Goal: Information Seeking & Learning: Learn about a topic

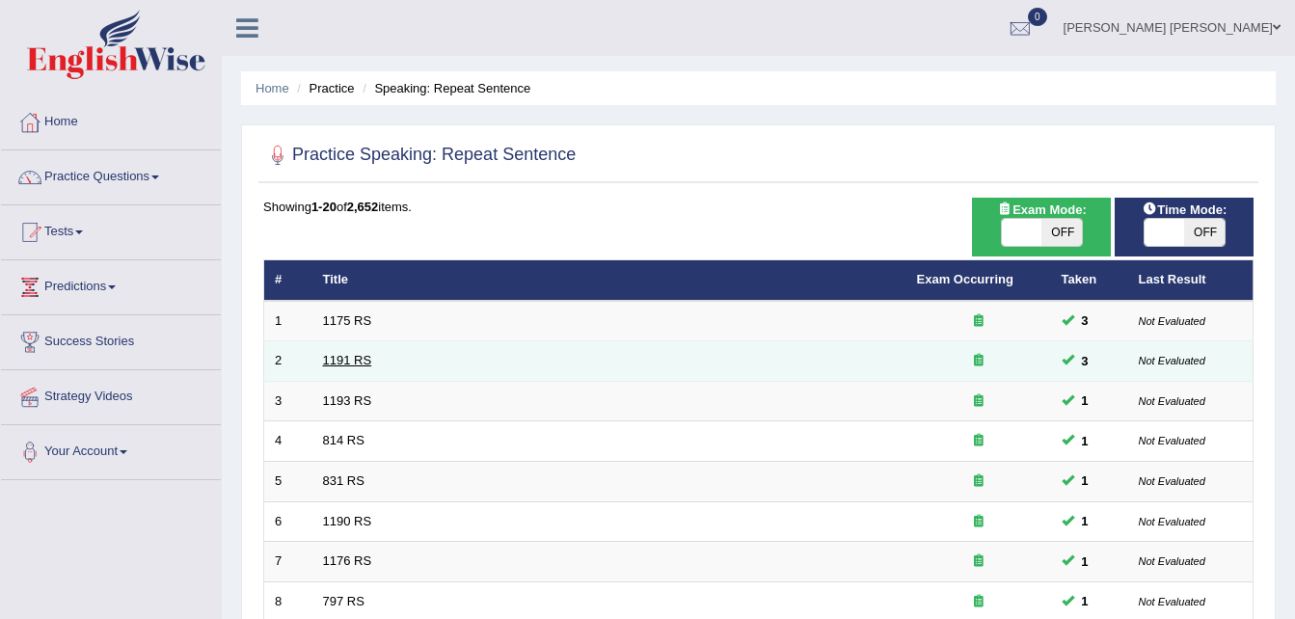
click at [354, 365] on link "1191 RS" at bounding box center [347, 360] width 49 height 14
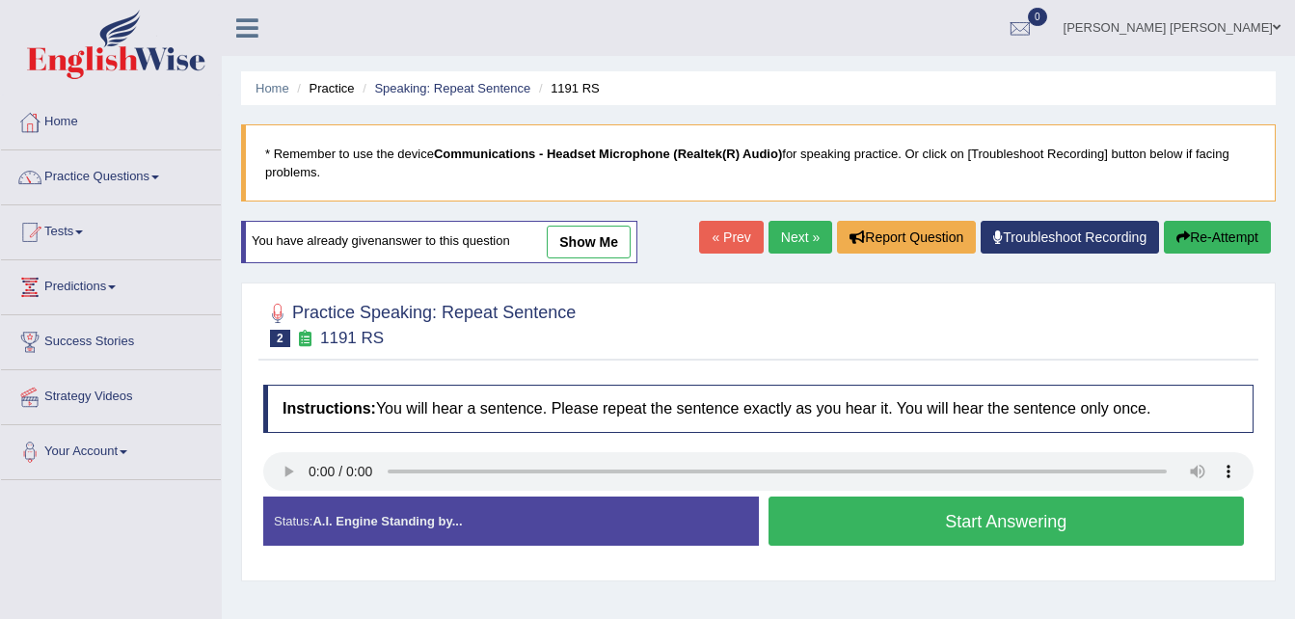
click at [583, 243] on link "show me" at bounding box center [589, 242] width 84 height 33
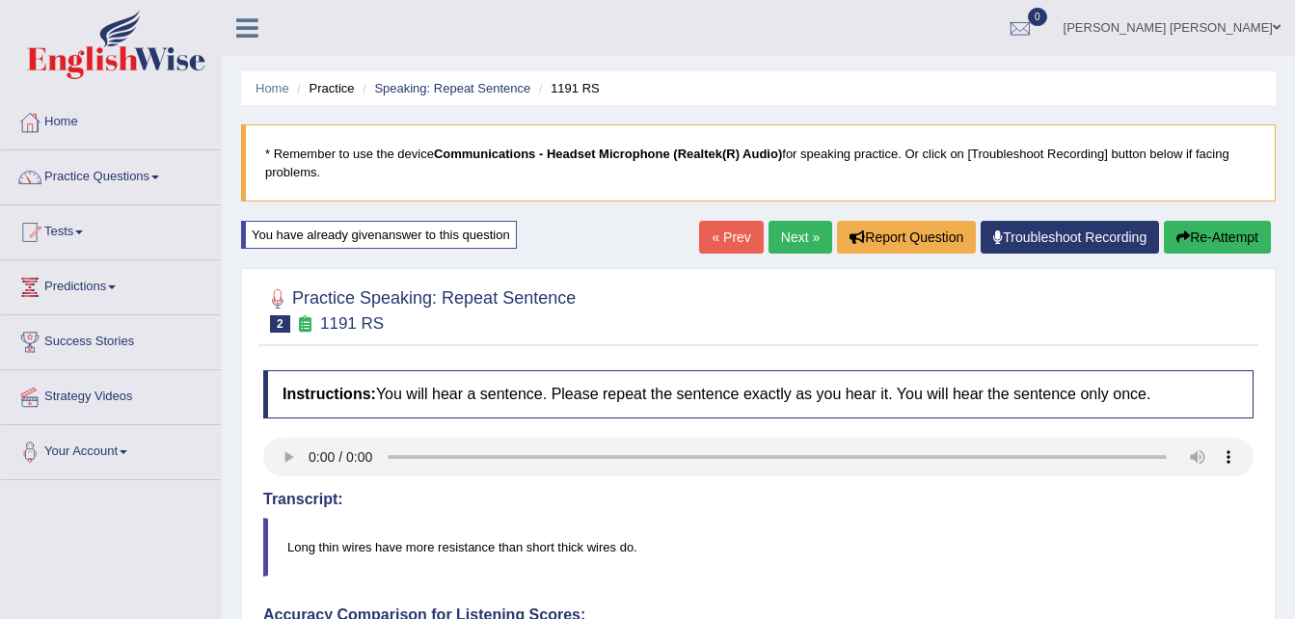
click at [796, 239] on link "Next »" at bounding box center [801, 237] width 64 height 33
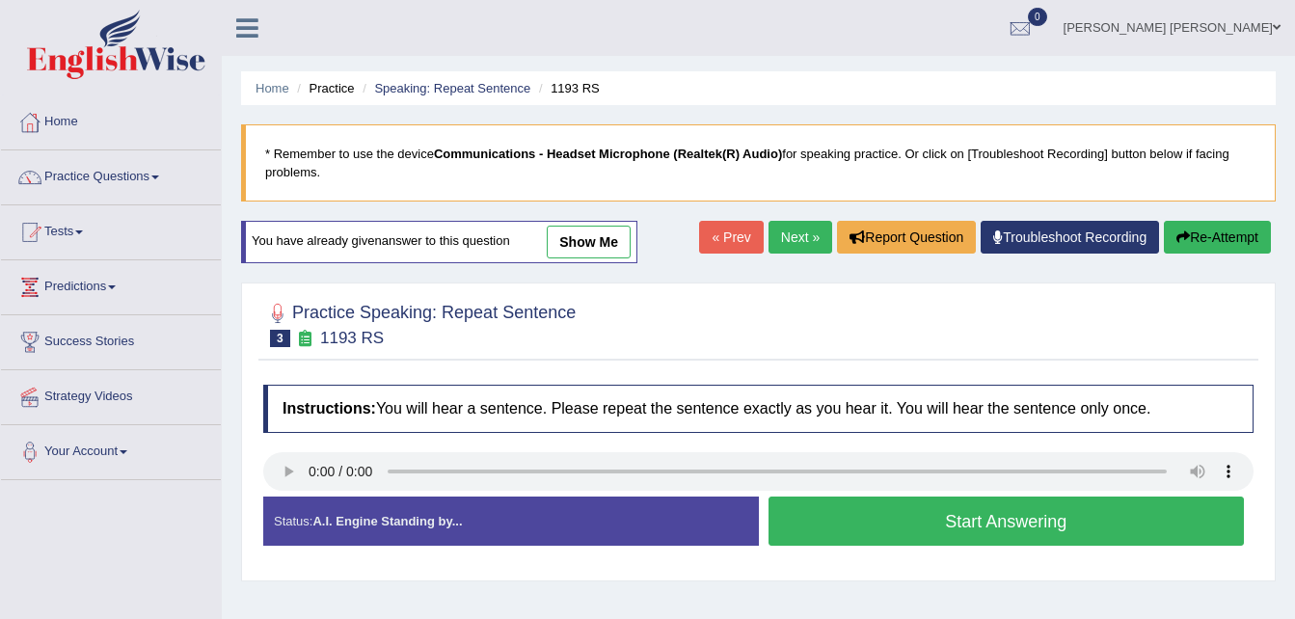
click at [579, 240] on link "show me" at bounding box center [589, 242] width 84 height 33
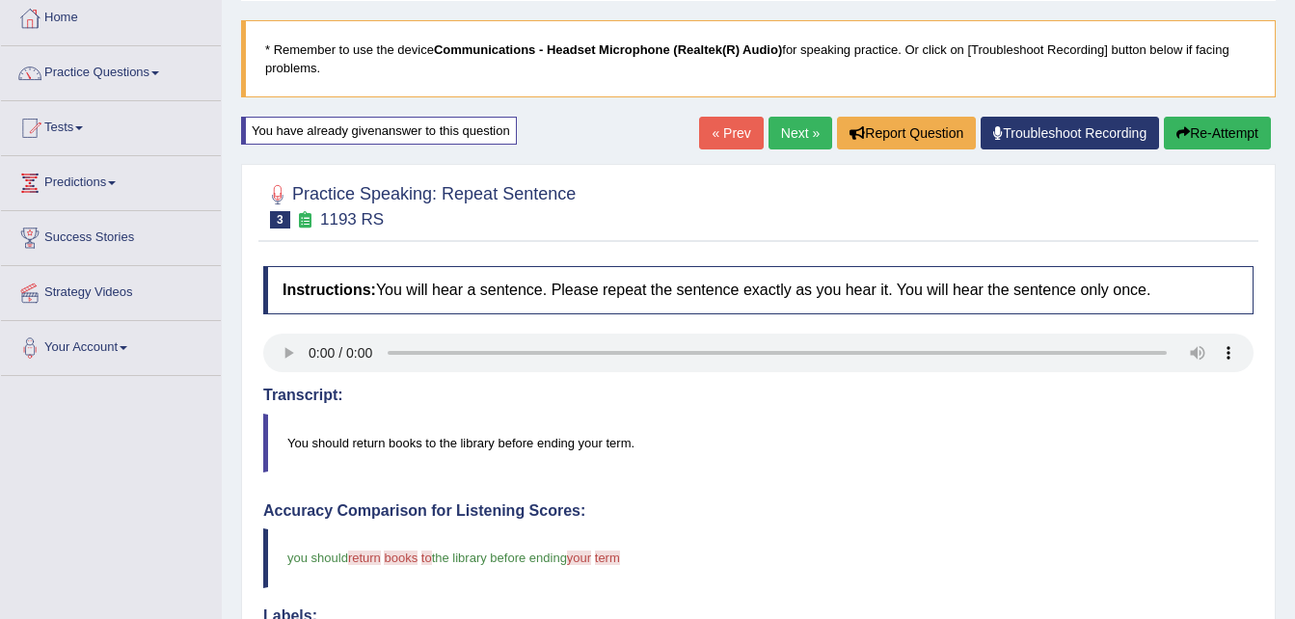
scroll to position [116, 0]
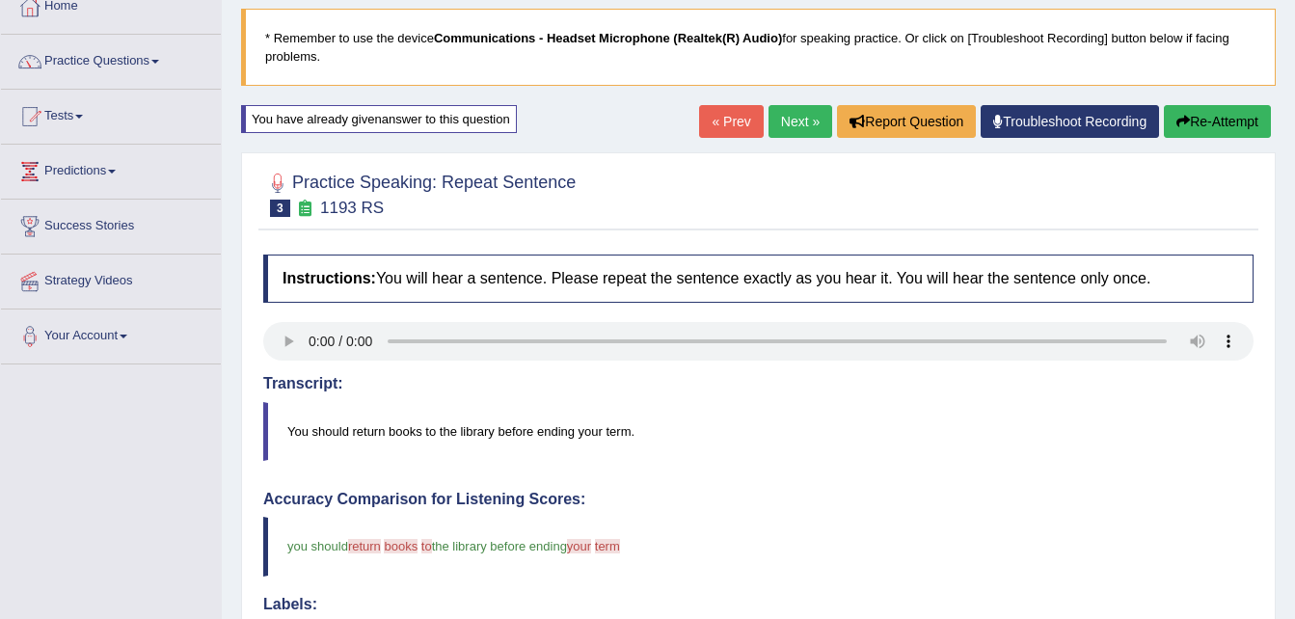
click at [787, 130] on link "Next »" at bounding box center [801, 121] width 64 height 33
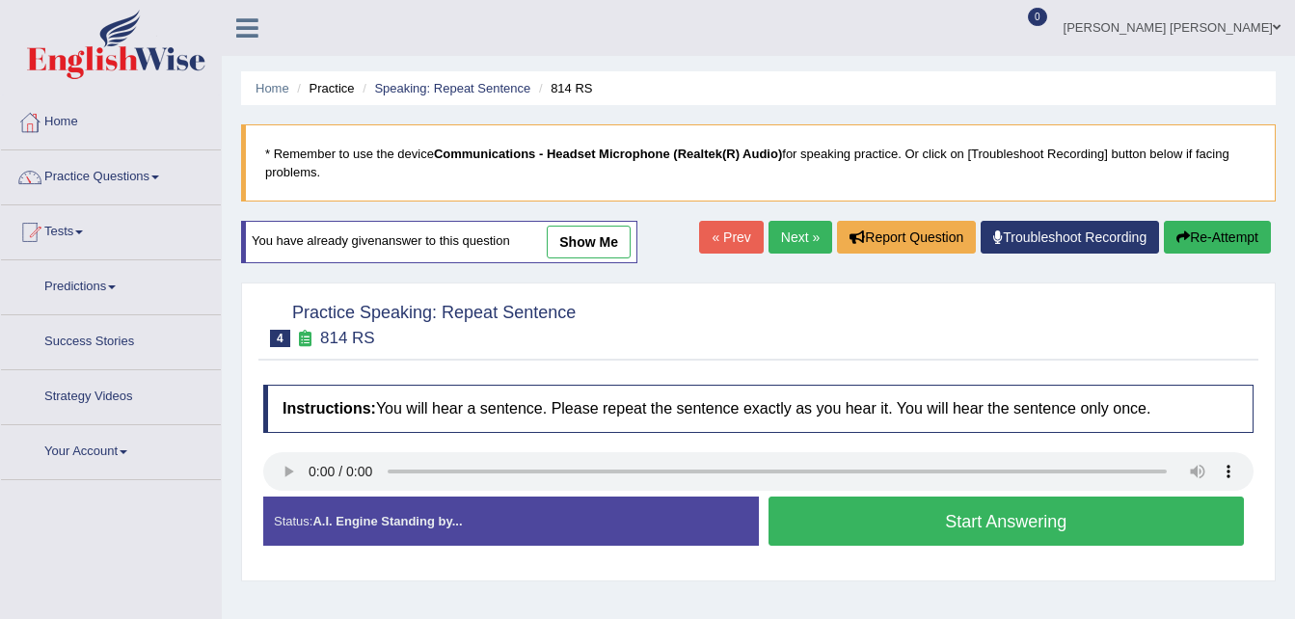
click at [579, 245] on link "show me" at bounding box center [589, 242] width 84 height 33
